Goal: Task Accomplishment & Management: Complete application form

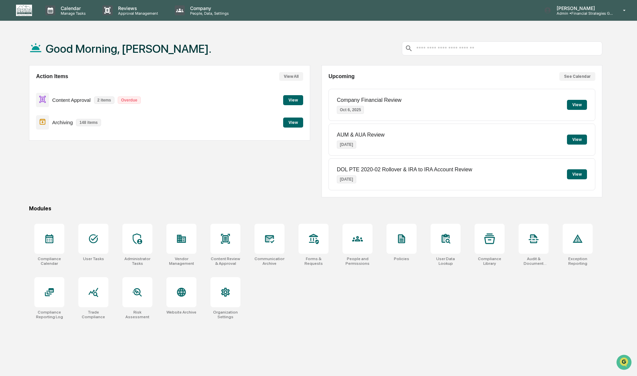
drag, startPoint x: 88, startPoint y: 174, endPoint x: 88, endPoint y: 170, distance: 4.0
click at [88, 174] on div "Action Items View All Content Approval 2 items Overdue View Archiving 148 items…" at bounding box center [169, 131] width 281 height 132
click at [291, 120] on button "View" at bounding box center [293, 122] width 20 height 10
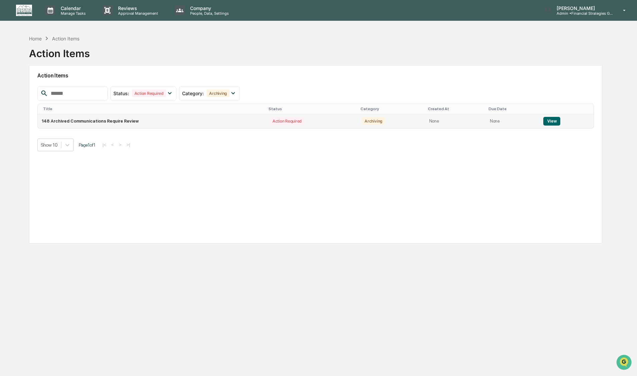
click at [552, 121] on button "View" at bounding box center [551, 121] width 17 height 9
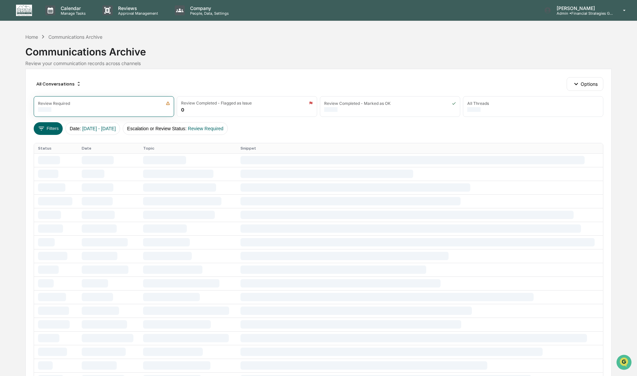
click at [391, 2] on div "Calendar Manage Tasks Reviews Approval Management Company People, Data, Setting…" at bounding box center [318, 10] width 637 height 21
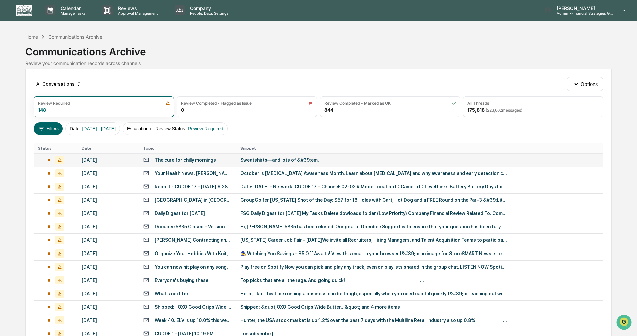
click at [256, 161] on div "Sweatshirts—and lots of &#39;em. ‌ ͏‌ ͏‌ ͏‌ ͏‌ ͏‌ ͏‌ ͏‌ ͏‌ ͏‌ ͏‌ ͏‌ ͏‌ ͏‌ ͏‌ ͏‌…" at bounding box center [374, 159] width 267 height 5
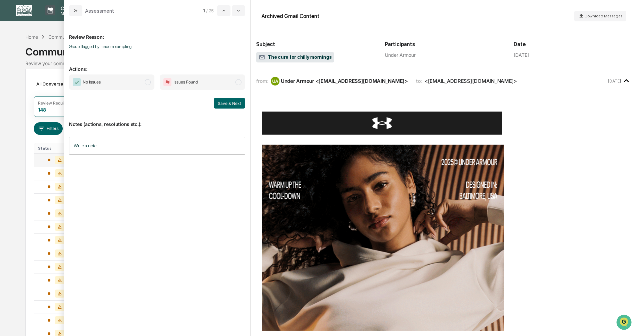
click at [150, 82] on span "modal" at bounding box center [148, 82] width 6 height 6
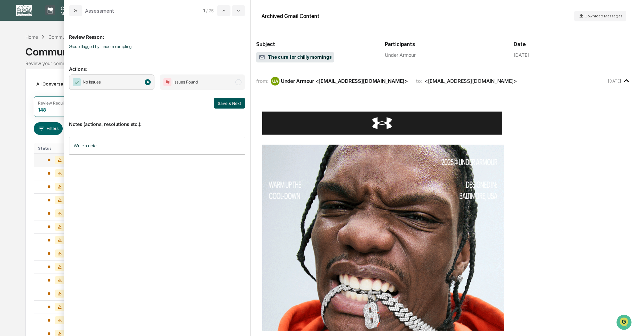
click at [223, 103] on button "Save & Next" at bounding box center [229, 103] width 31 height 11
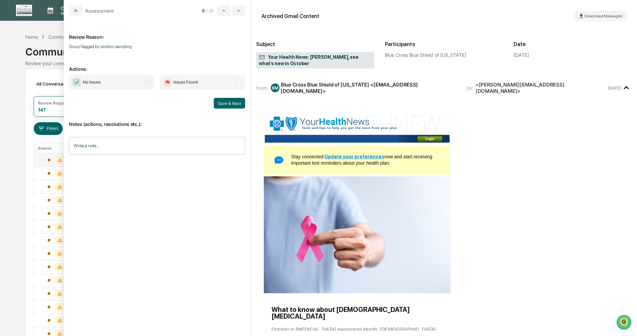
click at [149, 82] on span "modal" at bounding box center [148, 82] width 6 height 6
click at [232, 104] on button "Save & Next" at bounding box center [229, 103] width 31 height 11
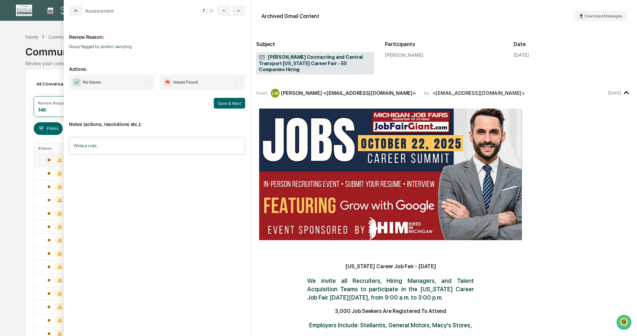
click at [149, 85] on span "modal" at bounding box center [148, 82] width 6 height 6
click at [231, 103] on button "Save & Next" at bounding box center [229, 103] width 31 height 11
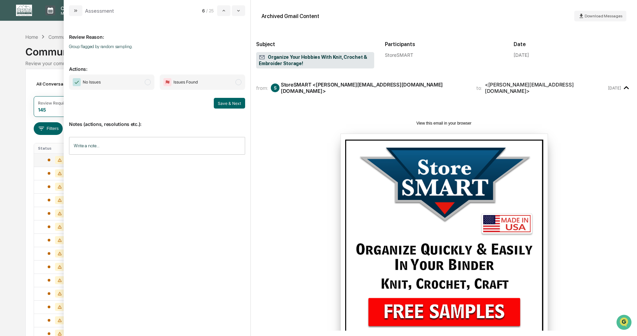
click at [146, 81] on span "modal" at bounding box center [148, 82] width 6 height 6
click at [223, 103] on button "Save & Next" at bounding box center [229, 103] width 31 height 11
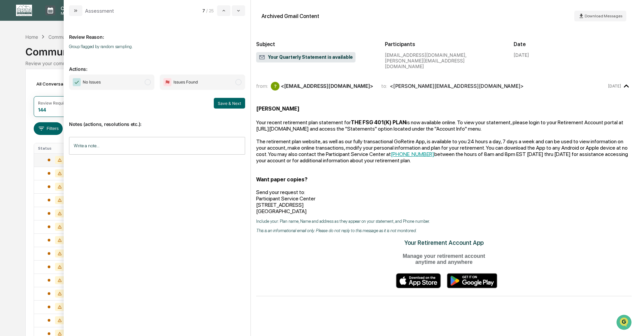
click at [147, 82] on span "modal" at bounding box center [148, 82] width 6 height 6
click at [222, 101] on button "Save & Next" at bounding box center [229, 103] width 31 height 11
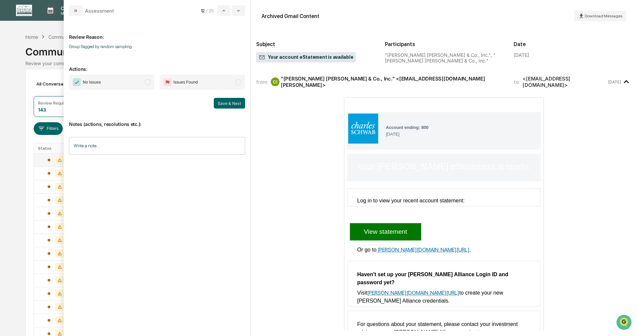
click at [147, 82] on span "modal" at bounding box center [148, 82] width 6 height 6
click at [224, 106] on button "Save & Next" at bounding box center [229, 103] width 31 height 11
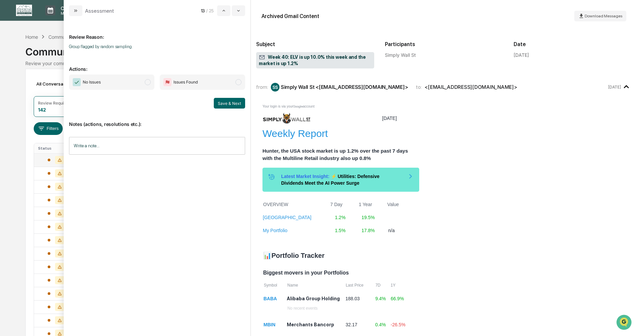
click at [146, 78] on span "No Issues" at bounding box center [111, 81] width 85 height 15
click at [232, 105] on button "Save & Next" at bounding box center [229, 103] width 31 height 11
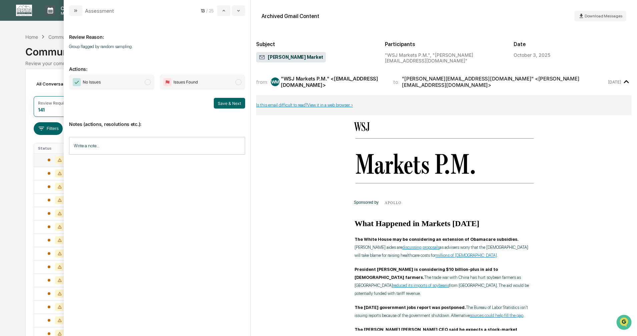
click at [147, 81] on span "modal" at bounding box center [148, 82] width 6 height 6
click at [231, 102] on button "Save & Next" at bounding box center [229, 103] width 31 height 11
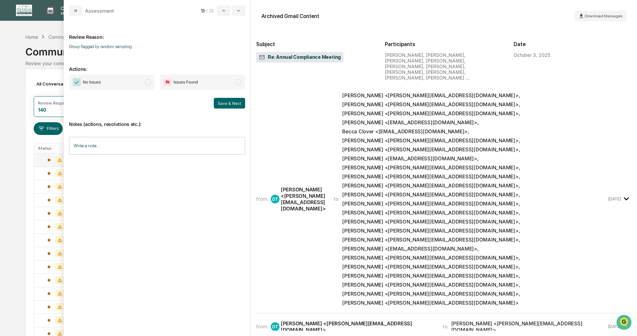
click at [146, 83] on span "modal" at bounding box center [148, 82] width 6 height 6
click at [225, 104] on button "Save & Next" at bounding box center [229, 103] width 31 height 11
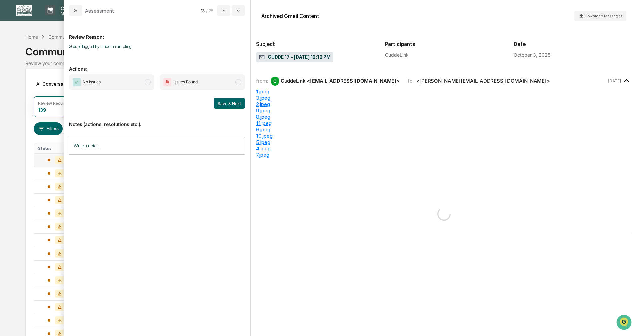
click at [146, 80] on span "modal" at bounding box center [148, 82] width 6 height 6
click at [236, 104] on button "Save & Next" at bounding box center [229, 103] width 31 height 11
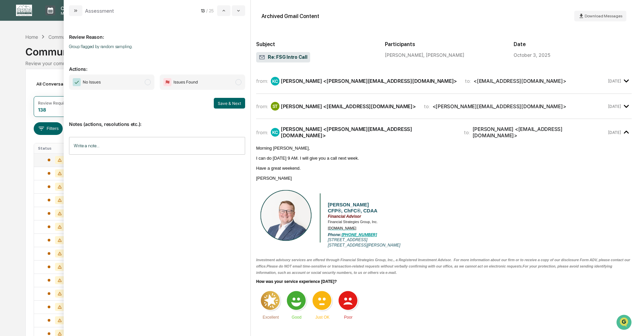
click at [147, 82] on span "modal" at bounding box center [148, 82] width 6 height 6
click at [224, 103] on button "Save & Next" at bounding box center [229, 103] width 31 height 11
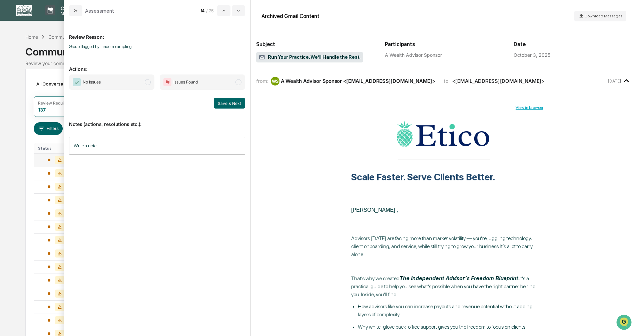
click at [148, 83] on span "modal" at bounding box center [148, 82] width 6 height 6
click at [220, 104] on button "Save & Next" at bounding box center [229, 103] width 31 height 11
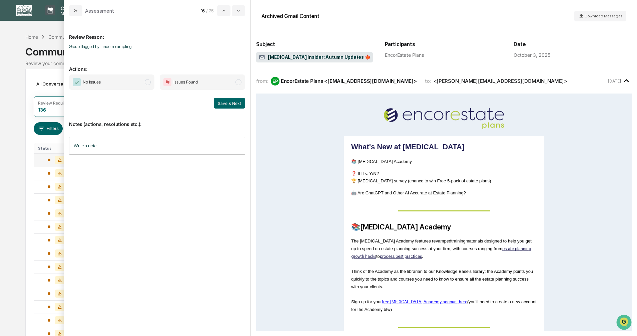
click at [146, 83] on span "modal" at bounding box center [148, 82] width 6 height 6
click at [228, 103] on button "Save & Next" at bounding box center [229, 103] width 31 height 11
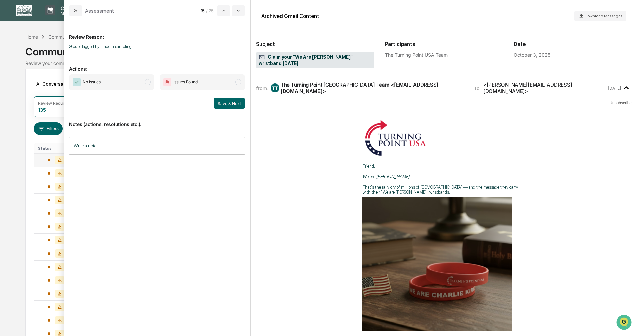
click at [147, 82] on span "modal" at bounding box center [148, 82] width 6 height 6
click at [219, 103] on button "Save & Next" at bounding box center [229, 103] width 31 height 11
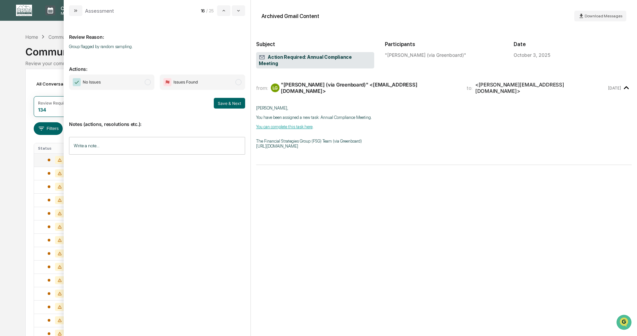
click at [147, 82] on span "modal" at bounding box center [148, 82] width 6 height 6
click at [220, 104] on button "Save & Next" at bounding box center [229, 103] width 31 height 11
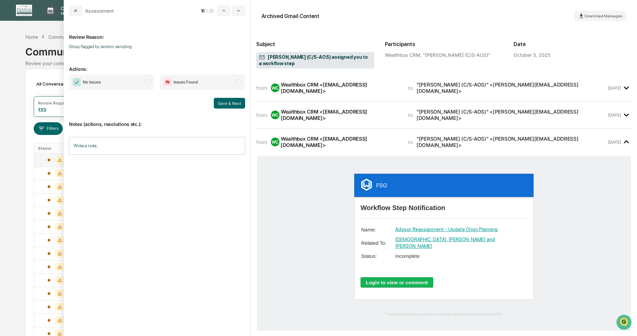
click at [150, 84] on span "modal" at bounding box center [148, 82] width 6 height 6
click at [224, 104] on button "Save & Next" at bounding box center [229, 103] width 31 height 11
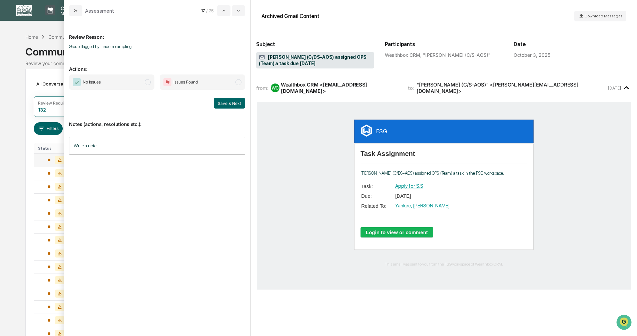
click at [147, 83] on span "modal" at bounding box center [148, 82] width 6 height 6
click at [225, 105] on button "Save & Next" at bounding box center [229, 103] width 31 height 11
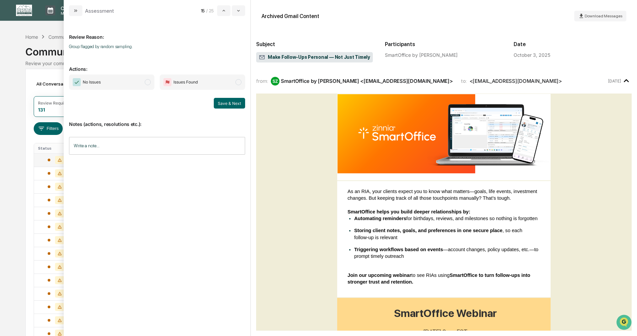
click at [147, 83] on span "modal" at bounding box center [148, 82] width 6 height 6
click at [226, 107] on button "Save & Next" at bounding box center [229, 103] width 31 height 11
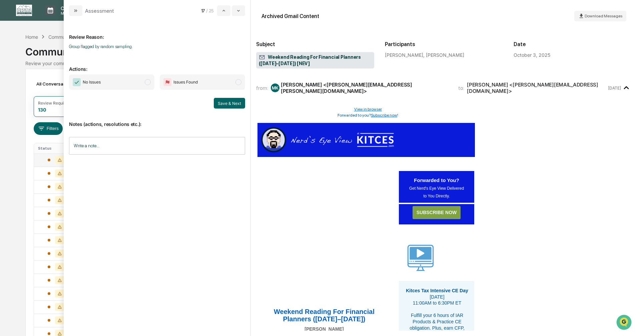
drag, startPoint x: 148, startPoint y: 82, endPoint x: 160, endPoint y: 88, distance: 14.2
click at [148, 81] on span "modal" at bounding box center [148, 82] width 6 height 6
click at [228, 104] on button "Save & Next" at bounding box center [229, 103] width 31 height 11
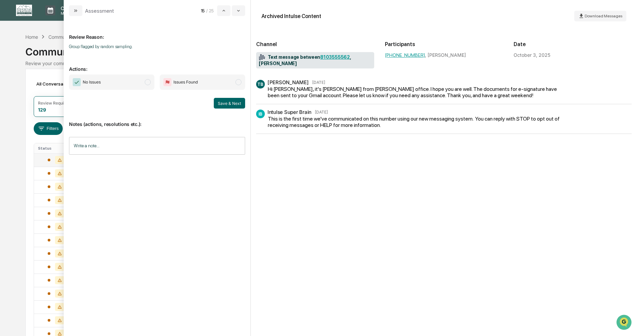
click at [145, 81] on span "modal" at bounding box center [148, 82] width 6 height 6
click at [223, 106] on button "Save & Next" at bounding box center [229, 103] width 31 height 11
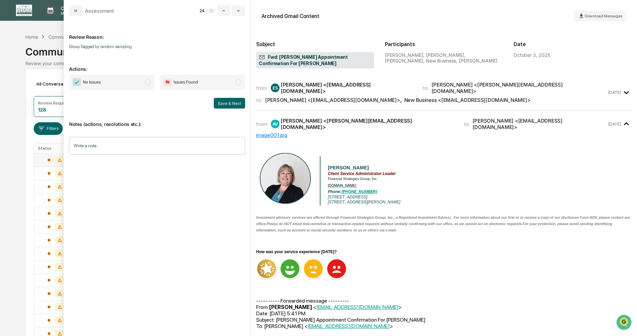
click at [149, 83] on span "modal" at bounding box center [148, 82] width 6 height 6
click at [224, 102] on button "Save & Next" at bounding box center [229, 103] width 31 height 11
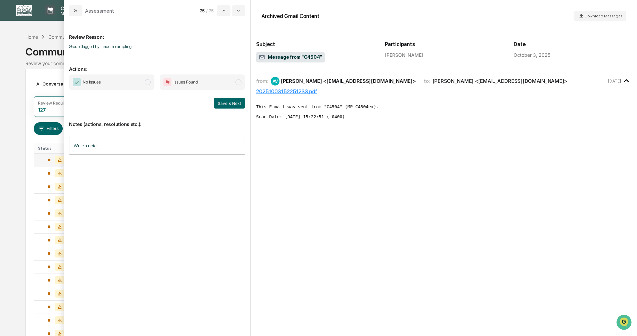
click at [147, 82] on span "modal" at bounding box center [148, 82] width 6 height 6
click at [219, 101] on button "Save & Next" at bounding box center [229, 103] width 31 height 11
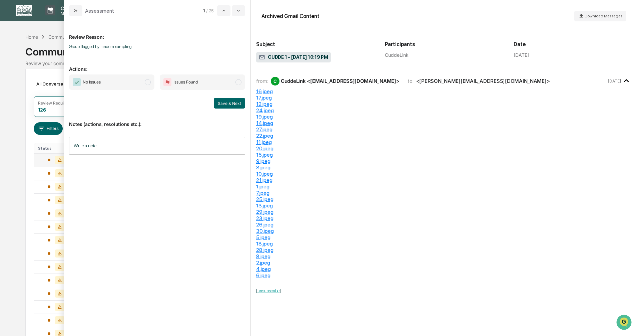
click at [147, 81] on span "modal" at bounding box center [148, 82] width 6 height 6
click at [220, 102] on button "Save & Next" at bounding box center [229, 103] width 31 height 11
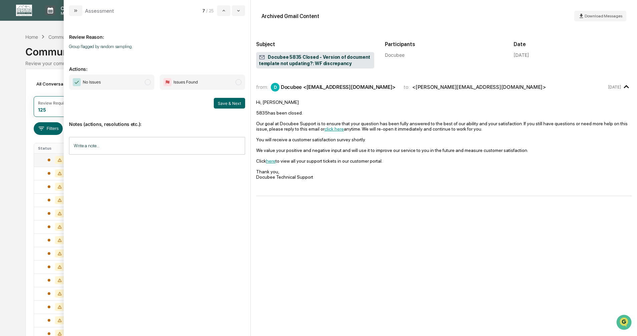
click at [148, 79] on span "modal" at bounding box center [148, 82] width 6 height 6
click at [227, 102] on button "Save & Next" at bounding box center [229, 103] width 31 height 11
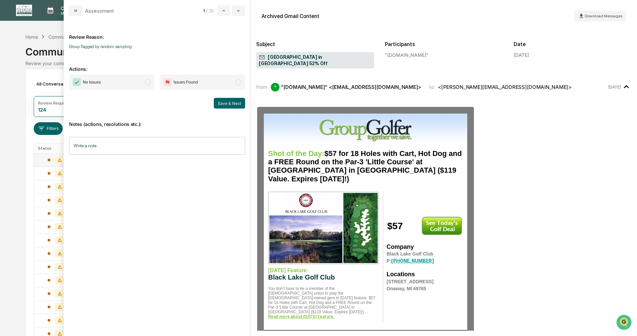
click at [146, 82] on span "modal" at bounding box center [148, 82] width 6 height 6
click at [221, 104] on button "Save & Next" at bounding box center [229, 103] width 31 height 11
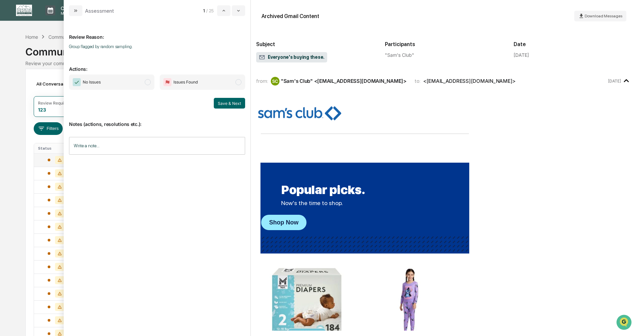
click at [147, 82] on span "modal" at bounding box center [148, 82] width 6 height 6
click at [223, 102] on button "Save & Next" at bounding box center [229, 103] width 31 height 11
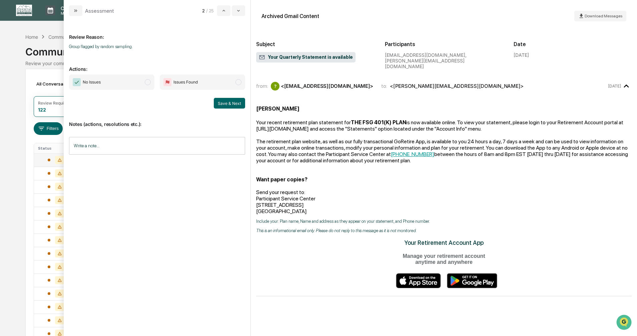
click at [147, 84] on span "modal" at bounding box center [148, 82] width 6 height 6
click at [220, 101] on button "Save & Next" at bounding box center [229, 103] width 31 height 11
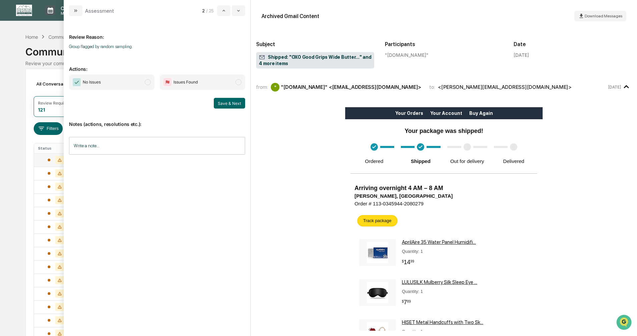
click at [146, 82] on span "modal" at bounding box center [148, 82] width 6 height 6
click at [226, 103] on button "Save & Next" at bounding box center [229, 103] width 31 height 11
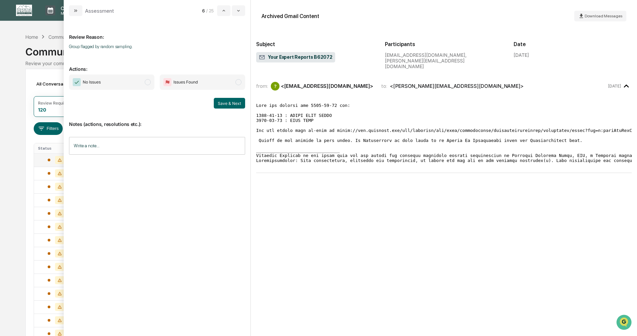
click at [148, 84] on span "modal" at bounding box center [148, 82] width 6 height 6
click at [222, 102] on button "Save & Next" at bounding box center [229, 103] width 31 height 11
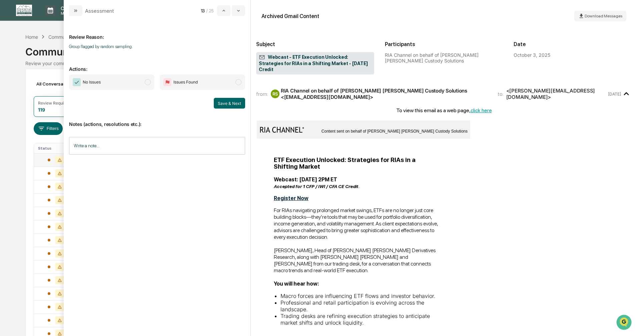
click at [147, 82] on span "modal" at bounding box center [148, 82] width 6 height 6
click at [229, 100] on button "Save & Next" at bounding box center [229, 103] width 31 height 11
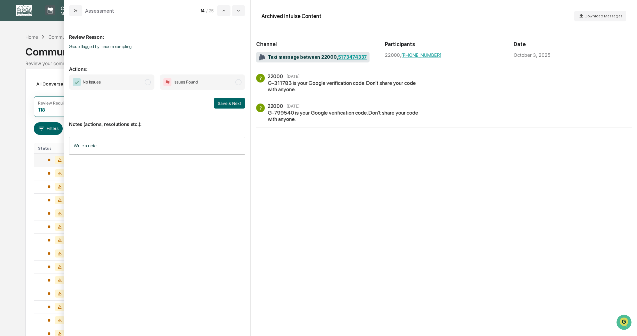
click at [148, 82] on span "modal" at bounding box center [148, 82] width 6 height 6
click at [229, 105] on button "Save & Next" at bounding box center [229, 103] width 31 height 11
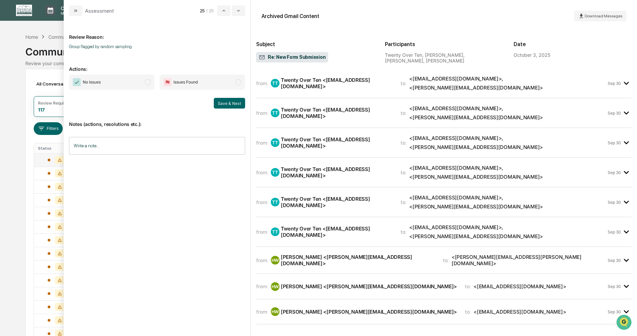
click at [147, 82] on span "modal" at bounding box center [148, 82] width 6 height 6
click at [227, 102] on button "Save & Next" at bounding box center [229, 103] width 31 height 11
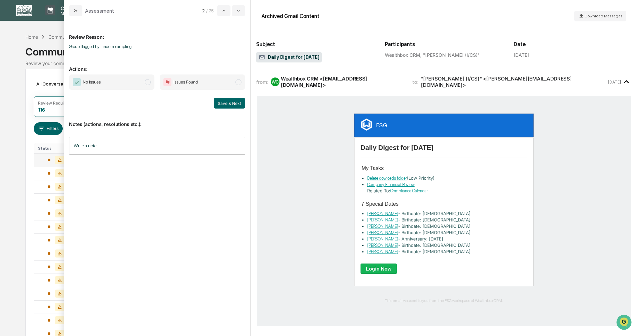
click at [149, 82] on span "modal" at bounding box center [148, 82] width 6 height 6
click at [223, 102] on button "Save & Next" at bounding box center [229, 103] width 31 height 11
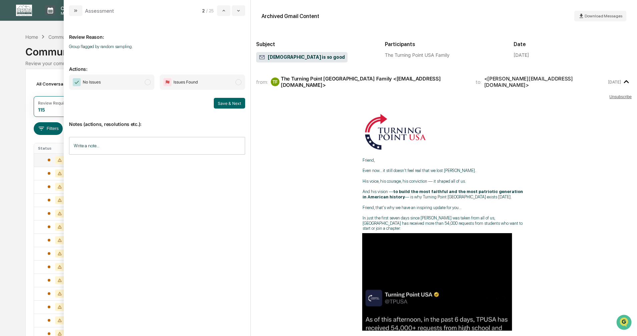
click at [148, 81] on span "modal" at bounding box center [148, 82] width 6 height 6
drag, startPoint x: 228, startPoint y: 100, endPoint x: 210, endPoint y: 102, distance: 18.5
click at [228, 100] on button "Save & Next" at bounding box center [229, 103] width 31 height 11
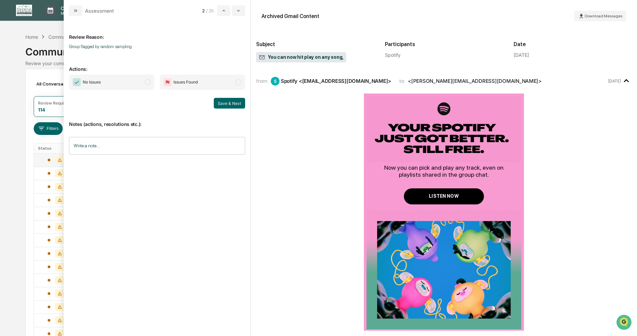
click at [148, 82] on span "modal" at bounding box center [148, 82] width 6 height 6
drag, startPoint x: 224, startPoint y: 104, endPoint x: 215, endPoint y: 104, distance: 8.7
click at [224, 104] on button "Save & Next" at bounding box center [229, 103] width 31 height 11
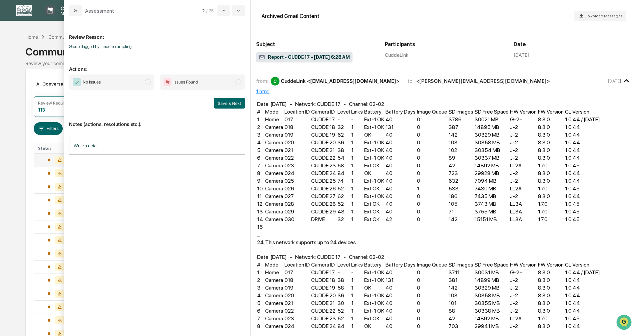
click at [149, 82] on span "modal" at bounding box center [148, 82] width 6 height 6
click at [227, 104] on button "Save & Next" at bounding box center [229, 103] width 31 height 11
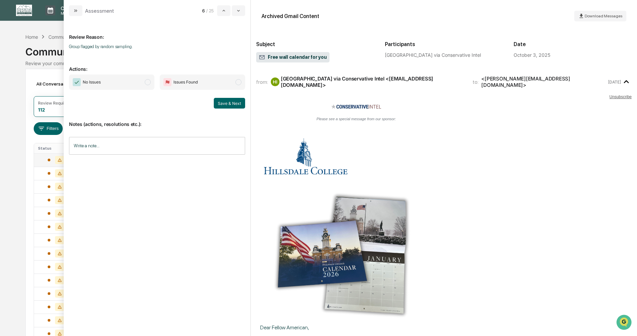
click at [149, 83] on span "modal" at bounding box center [148, 82] width 6 height 6
click at [234, 104] on button "Save & Next" at bounding box center [229, 103] width 31 height 11
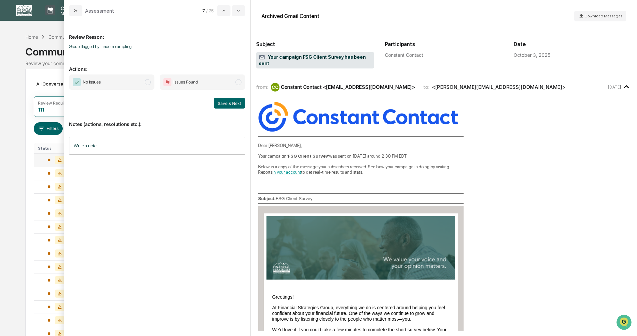
click at [146, 81] on span "modal" at bounding box center [148, 82] width 6 height 6
drag, startPoint x: 226, startPoint y: 103, endPoint x: 218, endPoint y: 103, distance: 8.0
click at [226, 103] on button "Save & Next" at bounding box center [229, 103] width 31 height 11
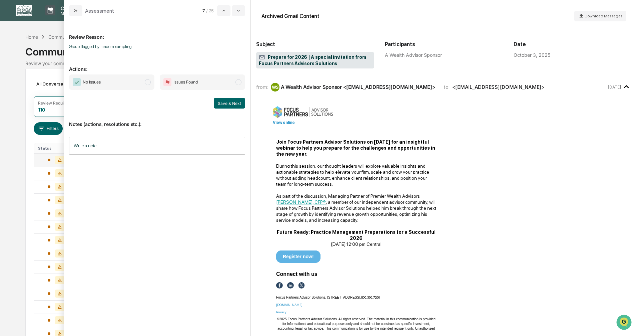
click at [147, 82] on span "modal" at bounding box center [148, 82] width 6 height 6
click at [221, 100] on button "Save & Next" at bounding box center [229, 103] width 31 height 11
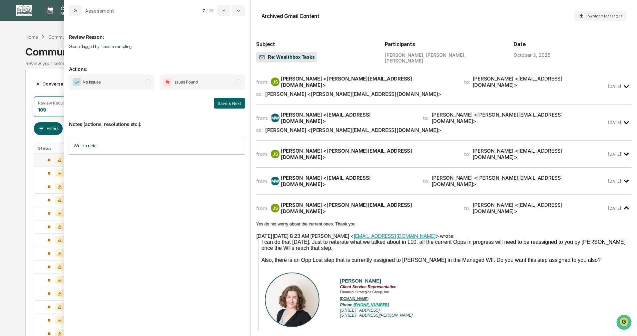
click at [149, 84] on span "modal" at bounding box center [148, 82] width 6 height 6
click at [226, 97] on div "No Issues Issues Found Save & Next" at bounding box center [157, 91] width 176 height 34
click at [221, 105] on button "Save & Next" at bounding box center [229, 103] width 31 height 11
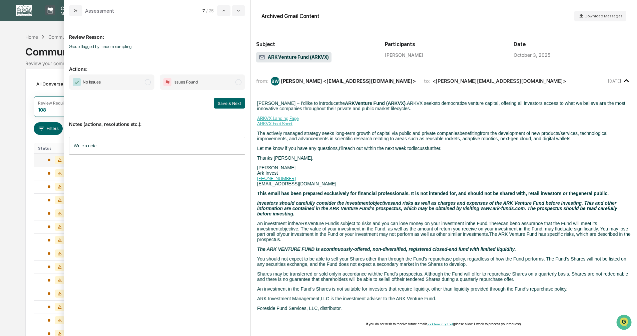
click at [147, 82] on span "modal" at bounding box center [148, 82] width 6 height 6
click at [222, 104] on button "Save & Next" at bounding box center [229, 103] width 31 height 11
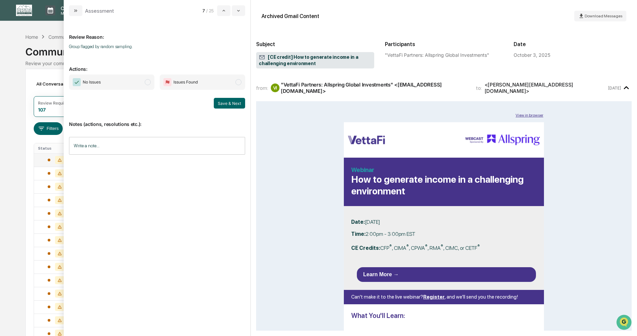
click at [147, 82] on span "modal" at bounding box center [148, 82] width 6 height 6
click at [223, 103] on button "Save & Next" at bounding box center [229, 103] width 31 height 11
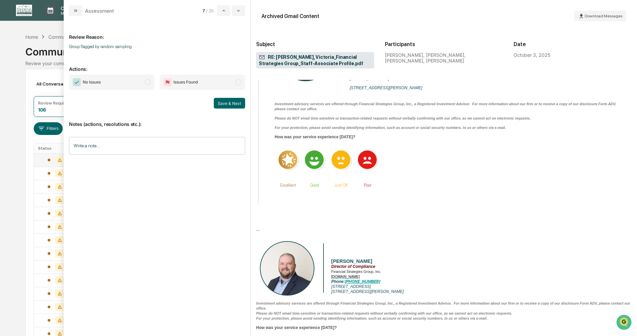
scroll to position [2345, 0]
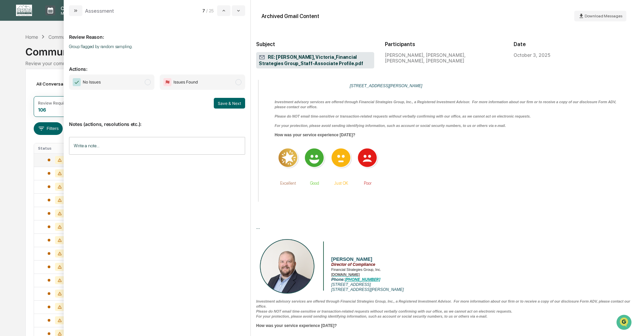
click at [147, 82] on span "modal" at bounding box center [148, 82] width 6 height 6
click at [222, 102] on button "Save & Next" at bounding box center [229, 103] width 31 height 11
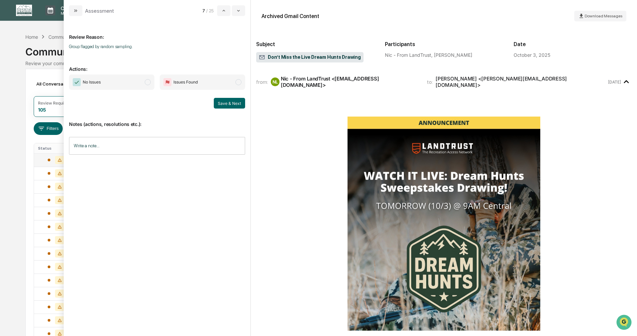
click at [147, 81] on span "modal" at bounding box center [148, 82] width 6 height 6
click at [227, 101] on button "Save & Next" at bounding box center [229, 103] width 31 height 11
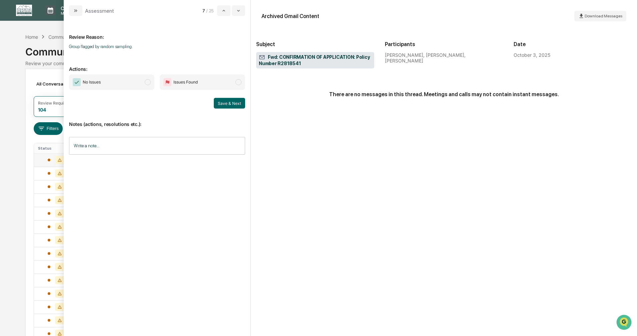
click at [148, 83] on span "modal" at bounding box center [148, 82] width 6 height 6
click at [228, 106] on button "Save & Next" at bounding box center [229, 103] width 31 height 11
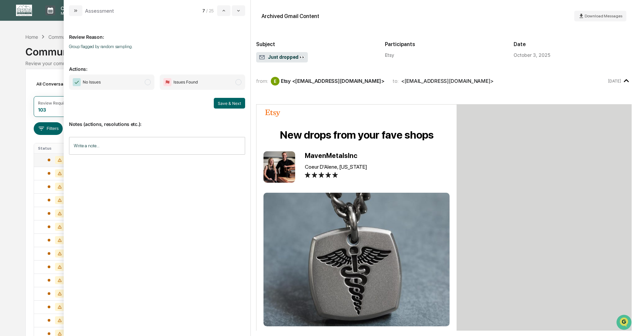
click at [147, 83] on span "modal" at bounding box center [148, 82] width 6 height 6
click at [218, 102] on button "Save & Next" at bounding box center [229, 103] width 31 height 11
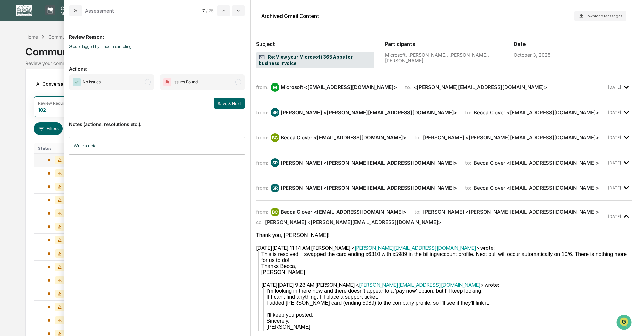
click at [147, 79] on span "modal" at bounding box center [148, 82] width 6 height 6
click at [225, 102] on button "Save & Next" at bounding box center [229, 103] width 31 height 11
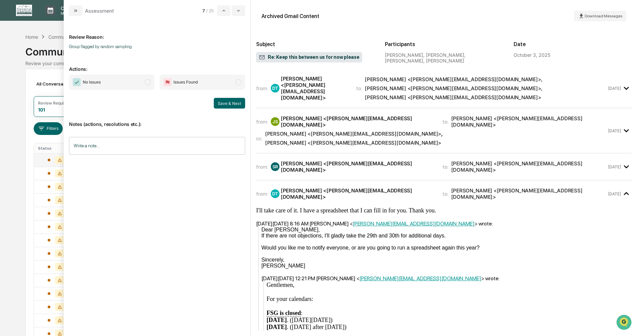
click at [145, 81] on span "modal" at bounding box center [148, 82] width 6 height 6
click at [223, 101] on button "Save & Next" at bounding box center [229, 103] width 31 height 11
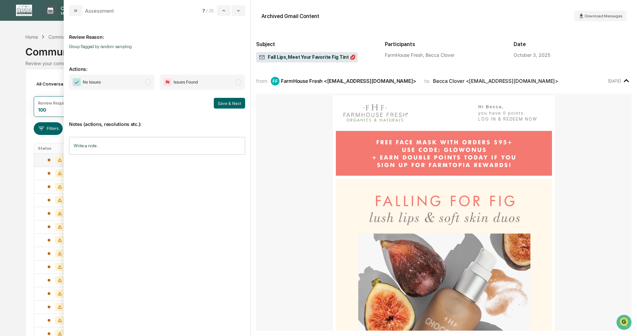
click at [148, 83] on span "modal" at bounding box center [148, 82] width 6 height 6
click at [224, 103] on button "Save & Next" at bounding box center [229, 103] width 31 height 11
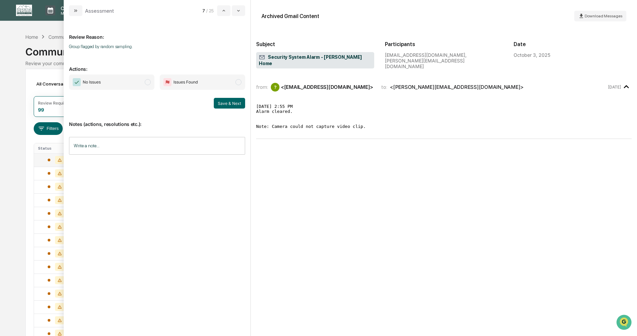
click at [147, 81] on span "modal" at bounding box center [148, 82] width 6 height 6
click at [227, 102] on button "Save & Next" at bounding box center [229, 103] width 31 height 11
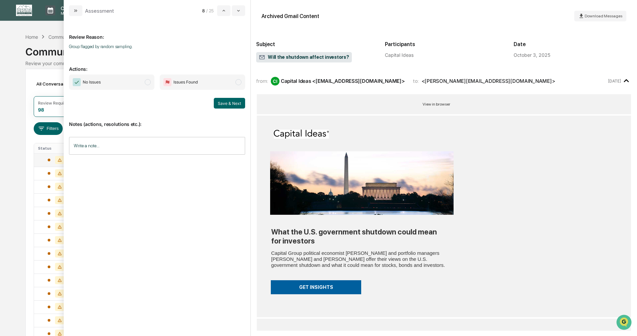
click at [148, 82] on span "modal" at bounding box center [148, 82] width 6 height 6
click at [223, 105] on button "Save & Next" at bounding box center [229, 103] width 31 height 11
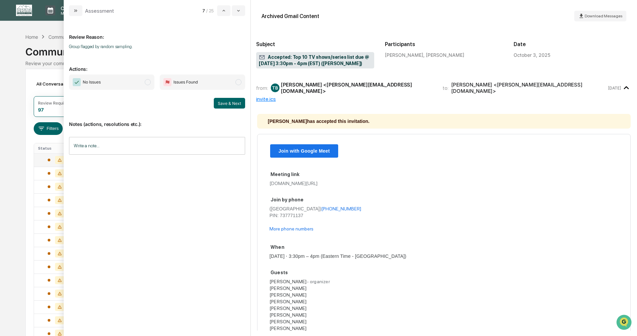
click at [147, 81] on span "modal" at bounding box center [148, 82] width 6 height 6
click at [227, 101] on button "Save & Next" at bounding box center [229, 103] width 31 height 11
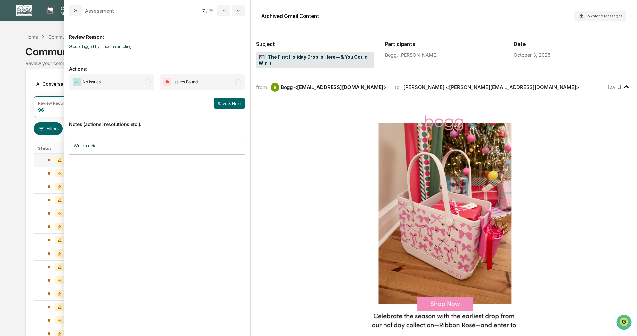
click at [149, 83] on span "modal" at bounding box center [148, 82] width 6 height 6
click at [225, 102] on button "Save & Next" at bounding box center [229, 103] width 31 height 11
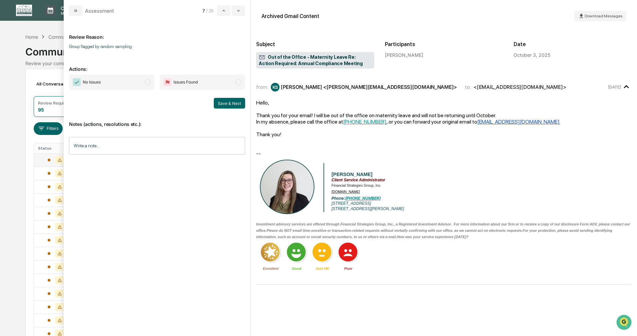
click at [147, 82] on span "modal" at bounding box center [148, 82] width 6 height 6
click at [226, 105] on button "Save & Next" at bounding box center [229, 103] width 31 height 11
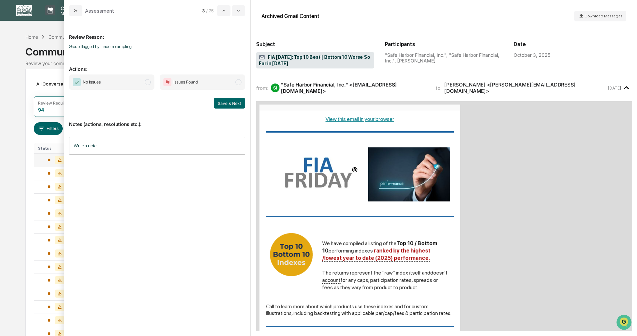
click at [147, 81] on span "modal" at bounding box center [148, 82] width 6 height 6
click at [225, 100] on button "Save & Next" at bounding box center [229, 103] width 31 height 11
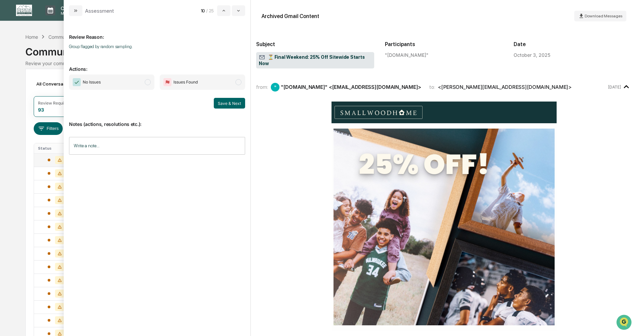
click at [147, 81] on span "modal" at bounding box center [148, 82] width 6 height 6
click at [221, 103] on button "Save & Next" at bounding box center [229, 103] width 31 height 11
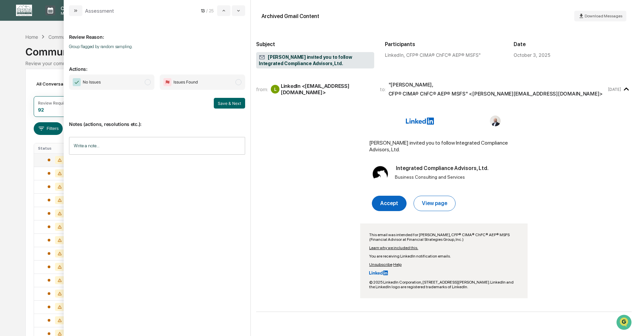
click at [146, 82] on span "modal" at bounding box center [148, 82] width 6 height 6
click at [225, 104] on button "Save & Next" at bounding box center [229, 103] width 31 height 11
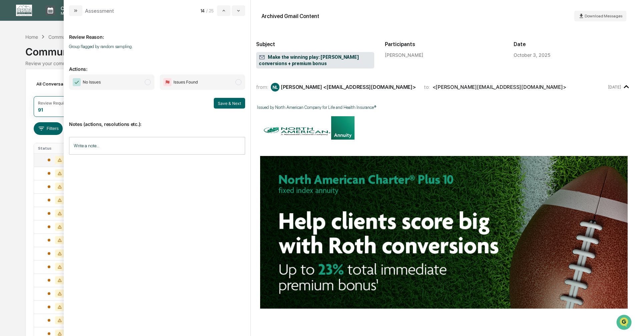
click at [147, 82] on span "modal" at bounding box center [148, 82] width 6 height 6
click at [231, 104] on button "Save & Next" at bounding box center [229, 103] width 31 height 11
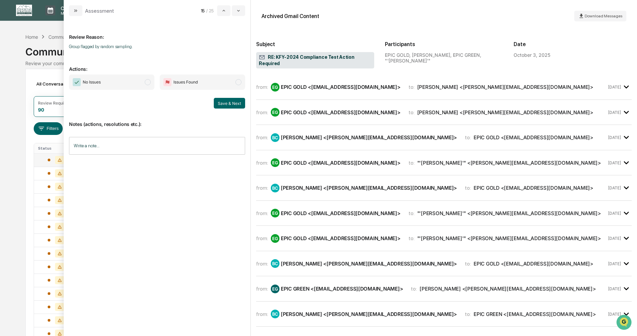
click at [147, 82] on span "modal" at bounding box center [148, 82] width 6 height 6
click at [148, 82] on span "modal" at bounding box center [148, 82] width 6 height 6
click at [211, 98] on div "Save & Next" at bounding box center [157, 103] width 176 height 11
click at [225, 103] on button "Save & Next" at bounding box center [229, 103] width 31 height 11
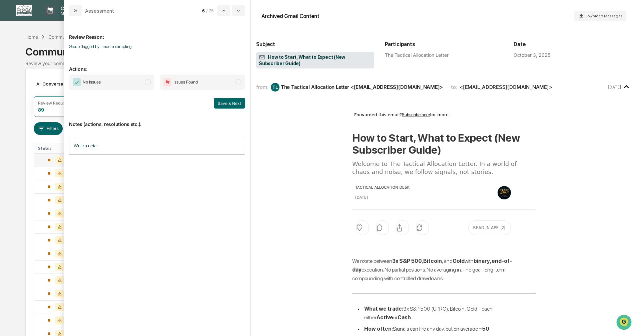
click at [149, 82] on span "modal" at bounding box center [148, 82] width 6 height 6
click at [226, 105] on button "Save & Next" at bounding box center [229, 103] width 31 height 11
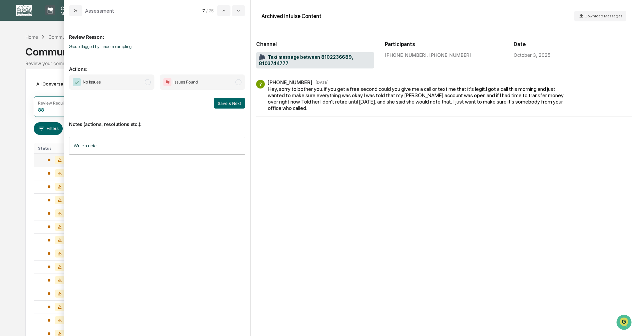
drag, startPoint x: 147, startPoint y: 83, endPoint x: 161, endPoint y: 91, distance: 16.8
click at [146, 83] on span "modal" at bounding box center [148, 82] width 6 height 6
drag, startPoint x: 223, startPoint y: 102, endPoint x: 220, endPoint y: 105, distance: 4.5
click at [224, 102] on button "Save & Next" at bounding box center [229, 103] width 31 height 11
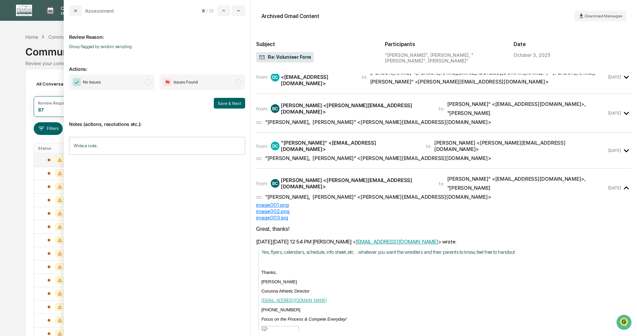
scroll to position [200, 0]
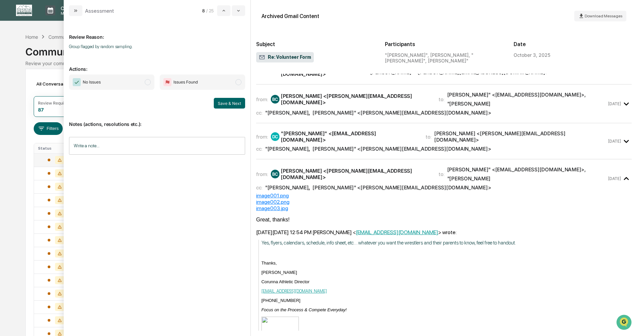
click at [145, 82] on span "modal" at bounding box center [148, 82] width 6 height 6
click at [228, 104] on button "Save & Next" at bounding box center [229, 103] width 31 height 11
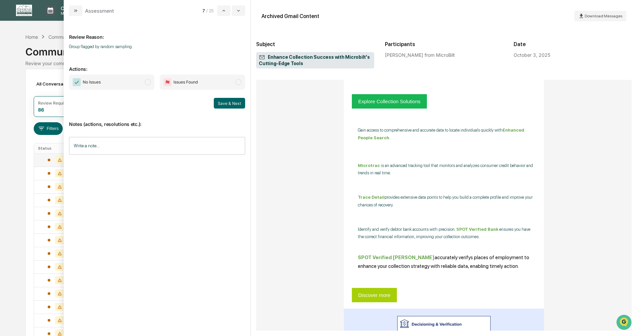
scroll to position [111, 0]
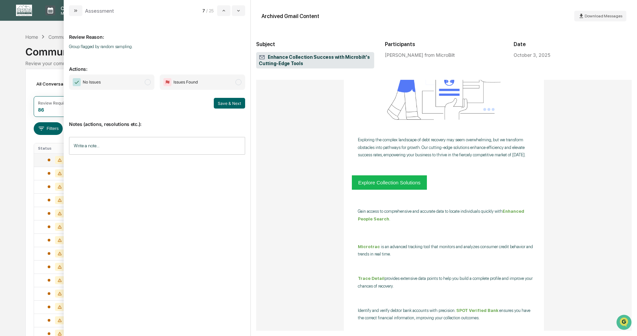
click at [149, 82] on span "modal" at bounding box center [148, 82] width 6 height 6
click at [241, 102] on button "Save & Next" at bounding box center [229, 103] width 31 height 11
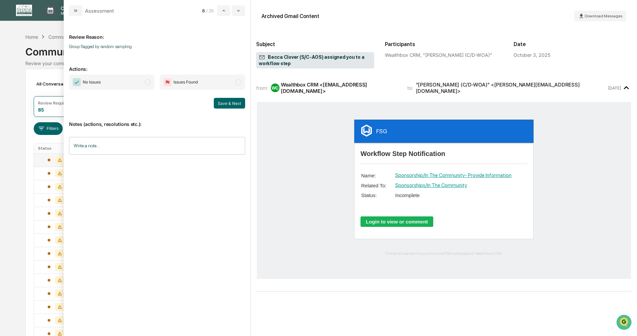
click at [147, 81] on span "modal" at bounding box center [148, 82] width 6 height 6
click at [225, 104] on button "Save & Next" at bounding box center [229, 103] width 31 height 11
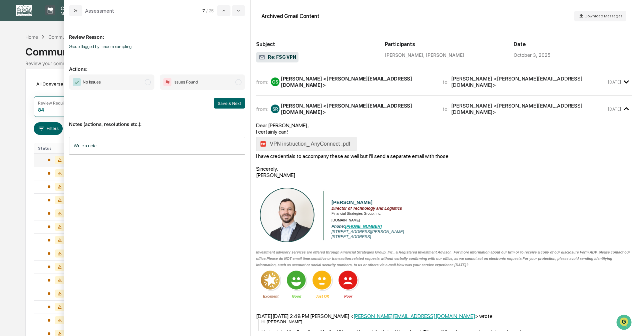
click at [149, 83] on span "modal" at bounding box center [148, 82] width 6 height 6
click at [225, 102] on button "Save & Next" at bounding box center [229, 103] width 31 height 11
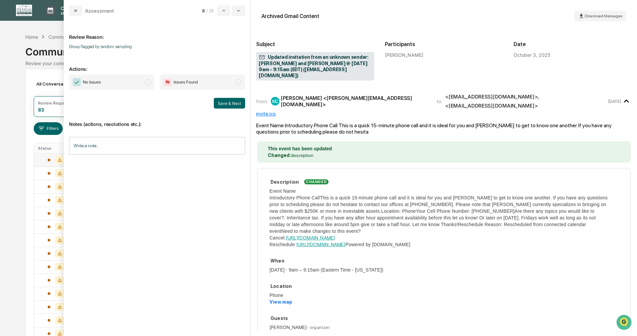
click at [147, 82] on span "modal" at bounding box center [148, 82] width 6 height 6
click at [226, 106] on button "Save & Next" at bounding box center [229, 103] width 31 height 11
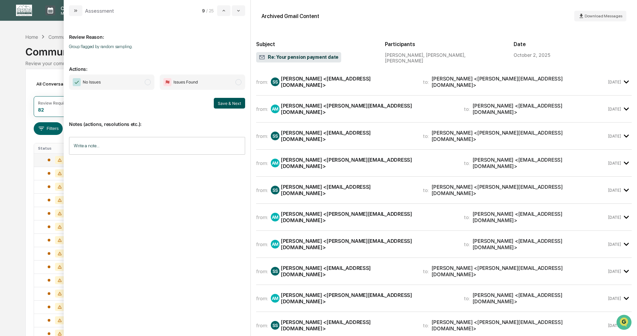
click at [146, 82] on span "modal" at bounding box center [148, 82] width 6 height 6
click at [235, 103] on button "Save & Next" at bounding box center [229, 103] width 31 height 11
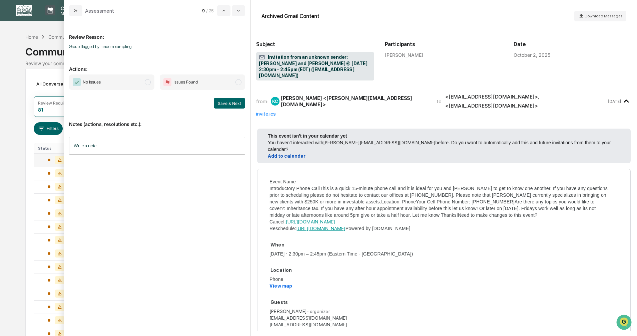
click at [147, 81] on span "modal" at bounding box center [148, 82] width 6 height 6
click at [236, 102] on button "Save & Next" at bounding box center [229, 103] width 31 height 11
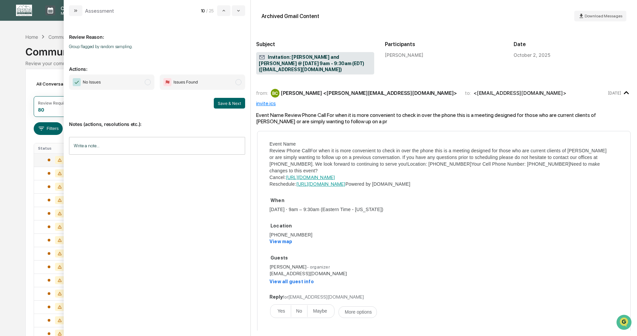
click at [148, 83] on span "modal" at bounding box center [148, 82] width 6 height 6
click at [225, 103] on button "Save & Next" at bounding box center [229, 103] width 31 height 11
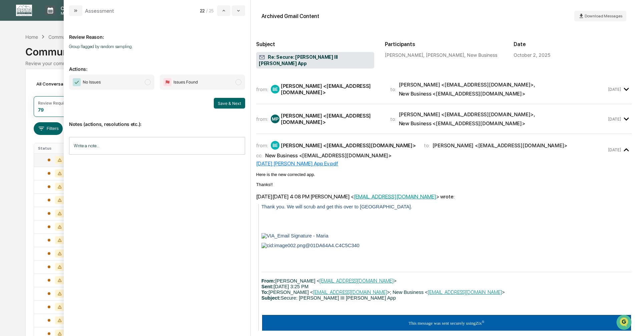
click at [144, 81] on span "No Issues" at bounding box center [111, 81] width 85 height 15
click at [226, 105] on button "Save & Next" at bounding box center [229, 103] width 31 height 11
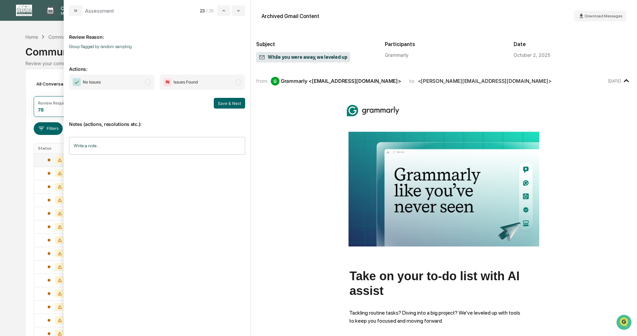
click at [142, 79] on span "No Issues" at bounding box center [111, 81] width 85 height 15
click at [223, 103] on button "Save & Next" at bounding box center [229, 103] width 31 height 11
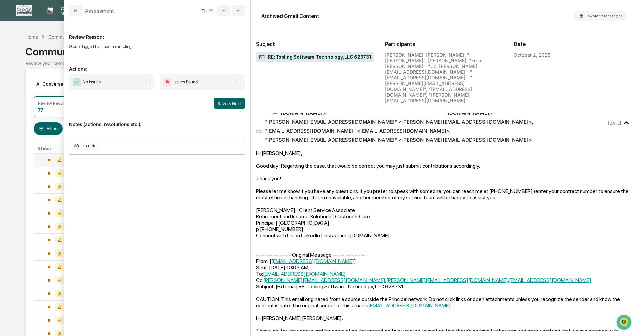
scroll to position [334, 0]
click at [146, 81] on span "modal" at bounding box center [148, 82] width 6 height 6
click at [226, 104] on button "Save & Next" at bounding box center [229, 103] width 31 height 11
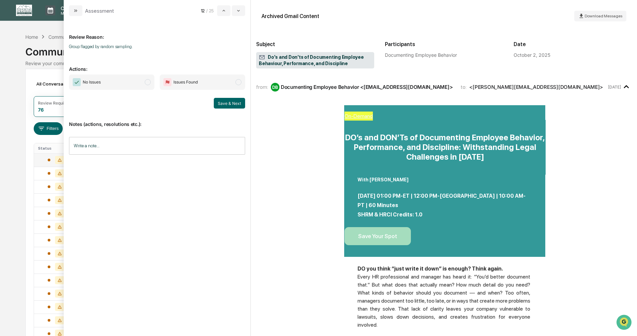
click at [146, 81] on span "modal" at bounding box center [148, 82] width 6 height 6
click at [224, 102] on button "Save & Next" at bounding box center [229, 103] width 31 height 11
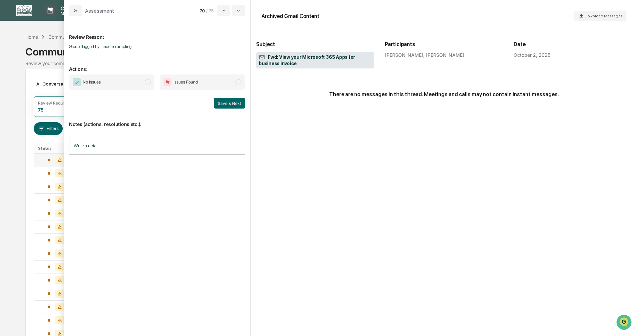
click at [145, 81] on span "modal" at bounding box center [148, 82] width 6 height 6
click at [220, 101] on button "Save & Next" at bounding box center [229, 103] width 31 height 11
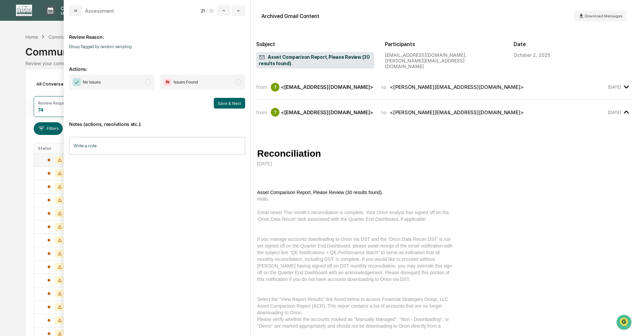
click at [146, 81] on span "modal" at bounding box center [148, 82] width 6 height 6
click at [227, 102] on button "Save & Next" at bounding box center [229, 103] width 31 height 11
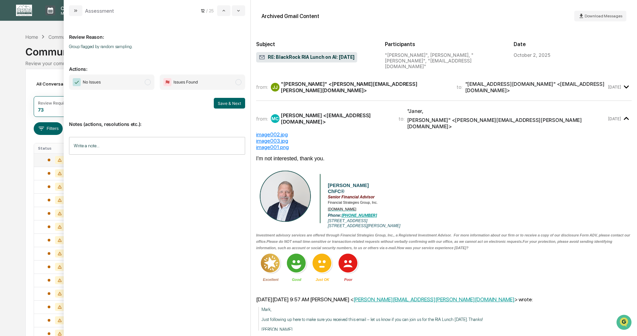
drag, startPoint x: 147, startPoint y: 82, endPoint x: 159, endPoint y: 84, distance: 12.3
click at [147, 82] on span "modal" at bounding box center [148, 82] width 6 height 6
click at [217, 100] on button "Save & Next" at bounding box center [229, 103] width 31 height 11
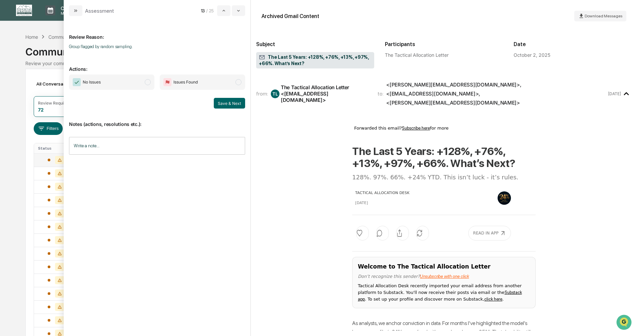
click at [148, 82] on span "modal" at bounding box center [148, 82] width 6 height 6
click at [231, 101] on button "Save & Next" at bounding box center [229, 103] width 31 height 11
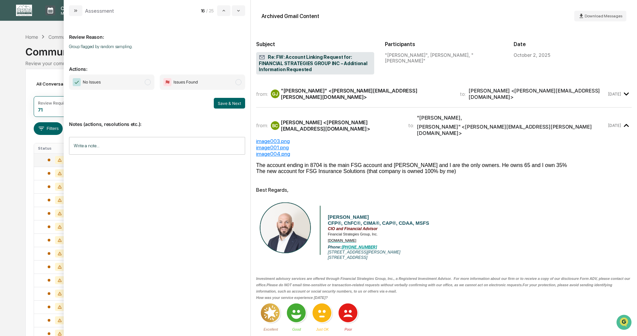
click at [147, 82] on span "modal" at bounding box center [148, 82] width 6 height 6
click at [224, 103] on button "Save & Next" at bounding box center [229, 103] width 31 height 11
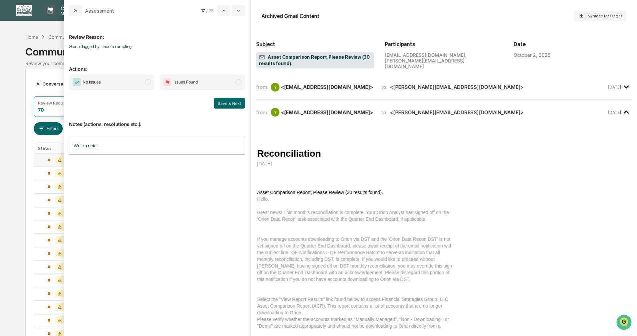
click at [146, 83] on span "modal" at bounding box center [148, 82] width 6 height 6
click at [223, 104] on button "Save & Next" at bounding box center [229, 103] width 31 height 11
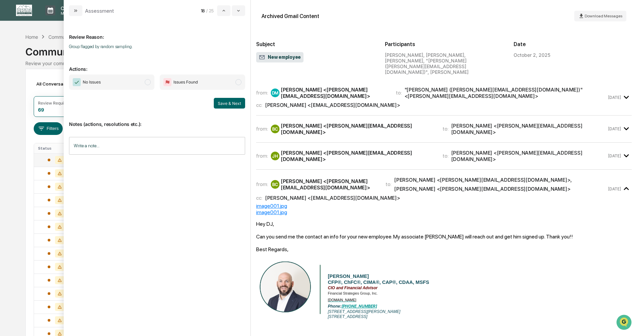
click at [144, 82] on span "No Issues" at bounding box center [111, 81] width 85 height 15
click at [224, 99] on button "Save & Next" at bounding box center [229, 103] width 31 height 11
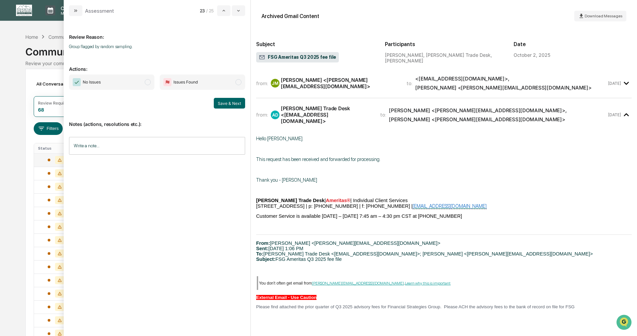
click at [146, 82] on span "modal" at bounding box center [148, 82] width 6 height 6
click at [225, 102] on button "Save & Next" at bounding box center [229, 103] width 31 height 11
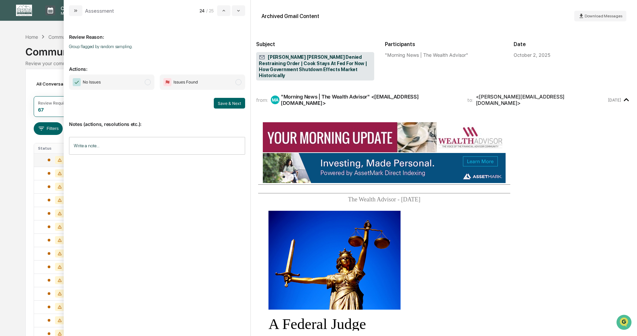
click at [148, 82] on span "modal" at bounding box center [148, 82] width 6 height 6
click at [232, 106] on button "Save & Next" at bounding box center [229, 103] width 31 height 11
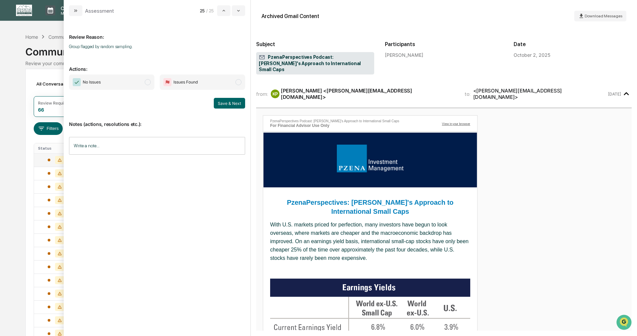
click at [147, 81] on span "modal" at bounding box center [148, 82] width 6 height 6
click at [232, 106] on button "Save & Next" at bounding box center [229, 103] width 31 height 11
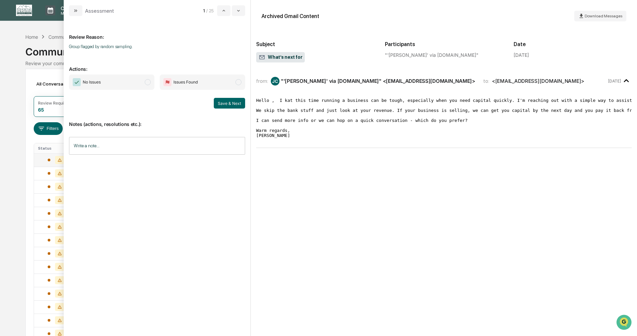
click at [148, 82] on span "modal" at bounding box center [148, 82] width 6 height 6
click at [220, 104] on button "Save & Next" at bounding box center [229, 103] width 31 height 11
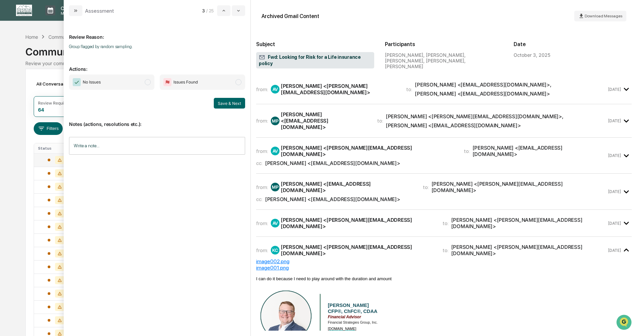
click at [147, 81] on span "modal" at bounding box center [148, 82] width 6 height 6
click at [223, 102] on button "Save & Next" at bounding box center [229, 103] width 31 height 11
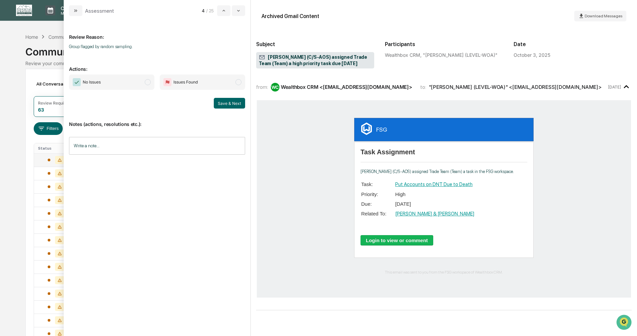
click at [149, 81] on span "modal" at bounding box center [148, 82] width 6 height 6
click at [228, 103] on button "Save & Next" at bounding box center [229, 103] width 31 height 11
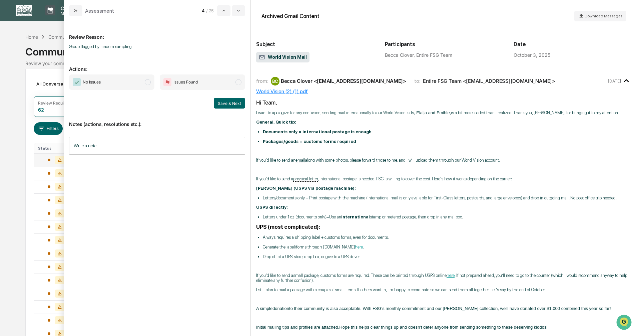
click at [148, 80] on span "modal" at bounding box center [148, 82] width 6 height 6
click at [224, 103] on button "Save & Next" at bounding box center [229, 103] width 31 height 11
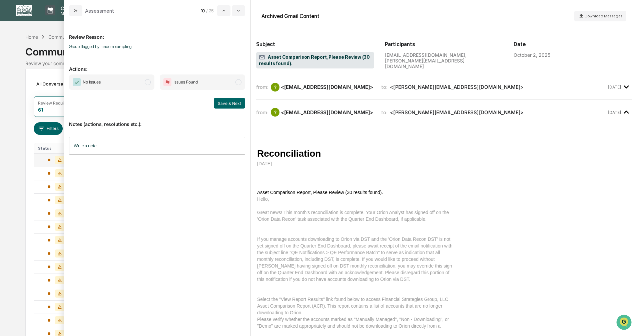
click at [148, 82] on span "modal" at bounding box center [148, 82] width 6 height 6
click at [223, 102] on button "Save & Next" at bounding box center [229, 103] width 31 height 11
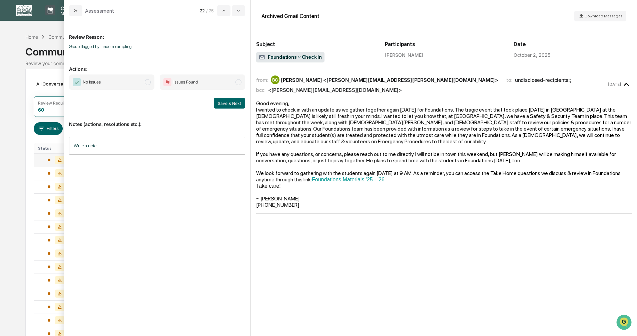
click at [148, 83] on span "modal" at bounding box center [148, 82] width 6 height 6
click at [222, 104] on button "Save & Next" at bounding box center [229, 103] width 31 height 11
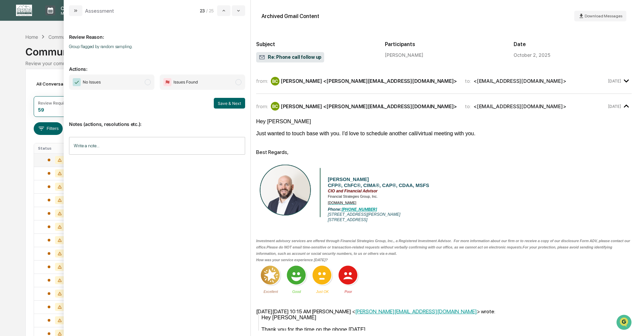
click at [148, 81] on span "modal" at bounding box center [148, 82] width 6 height 6
click at [223, 102] on button "Save & Next" at bounding box center [229, 103] width 31 height 11
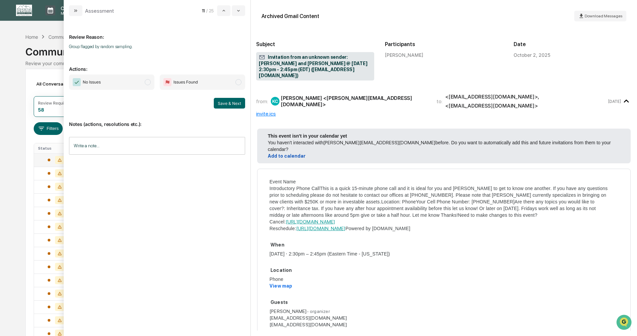
click at [149, 83] on span "modal" at bounding box center [148, 82] width 6 height 6
click at [224, 103] on button "Save & Next" at bounding box center [229, 103] width 31 height 11
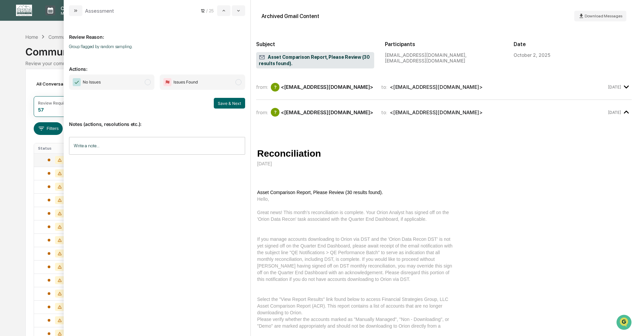
click at [147, 82] on span "modal" at bounding box center [148, 82] width 6 height 6
click at [224, 105] on button "Save & Next" at bounding box center [229, 103] width 31 height 11
click at [147, 80] on span "modal" at bounding box center [148, 82] width 6 height 6
click at [228, 103] on button "Save & Next" at bounding box center [229, 103] width 31 height 11
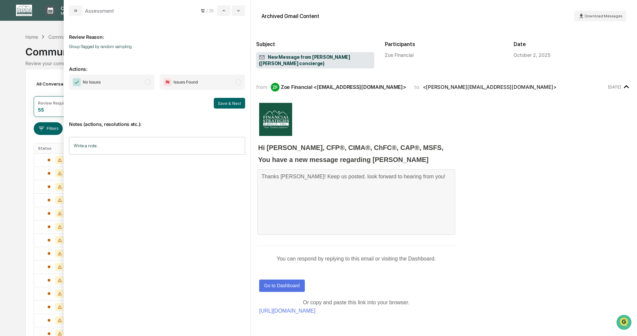
click at [148, 81] on span "modal" at bounding box center [148, 82] width 6 height 6
click at [226, 102] on button "Save & Next" at bounding box center [229, 103] width 31 height 11
